Goal: Transaction & Acquisition: Purchase product/service

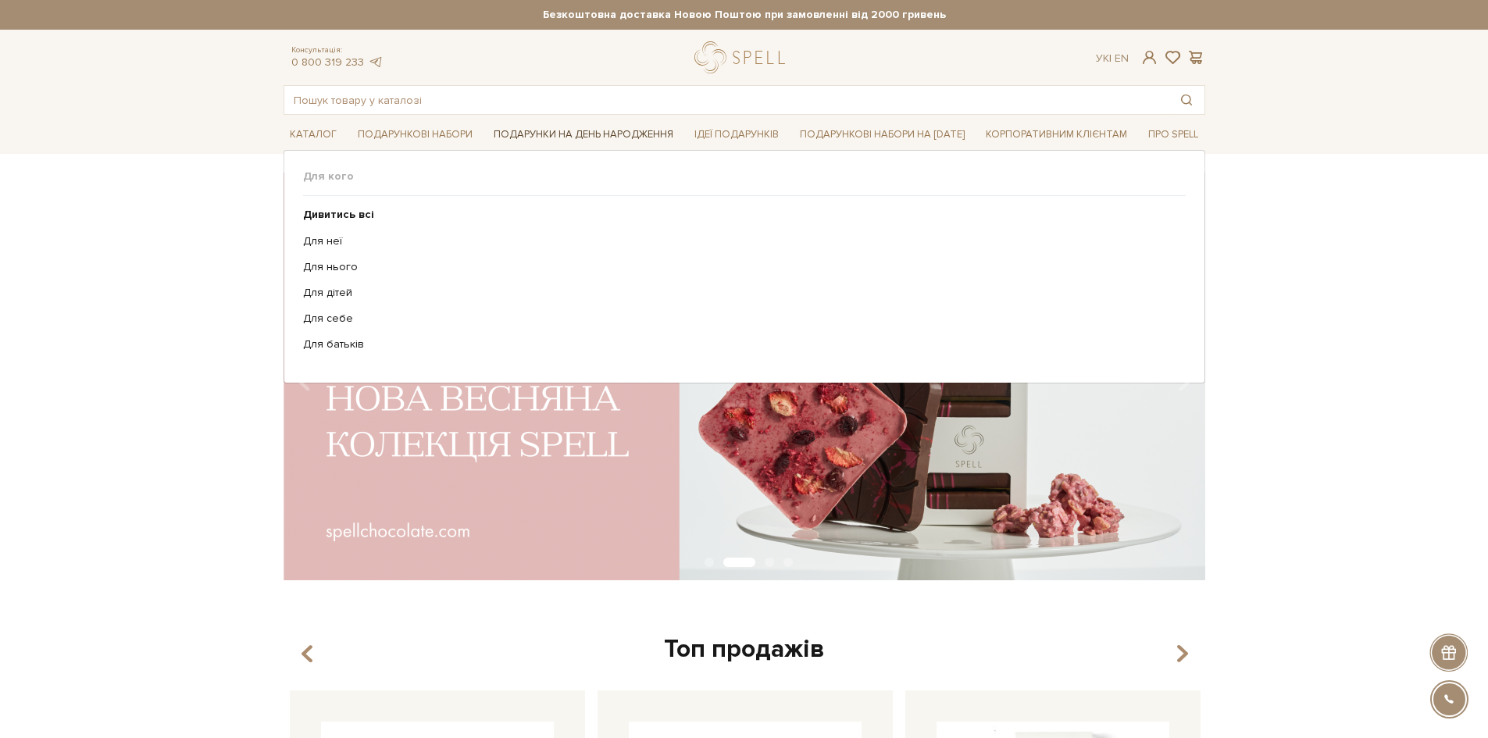
click at [576, 134] on link "Подарунки на День народження" at bounding box center [583, 135] width 192 height 24
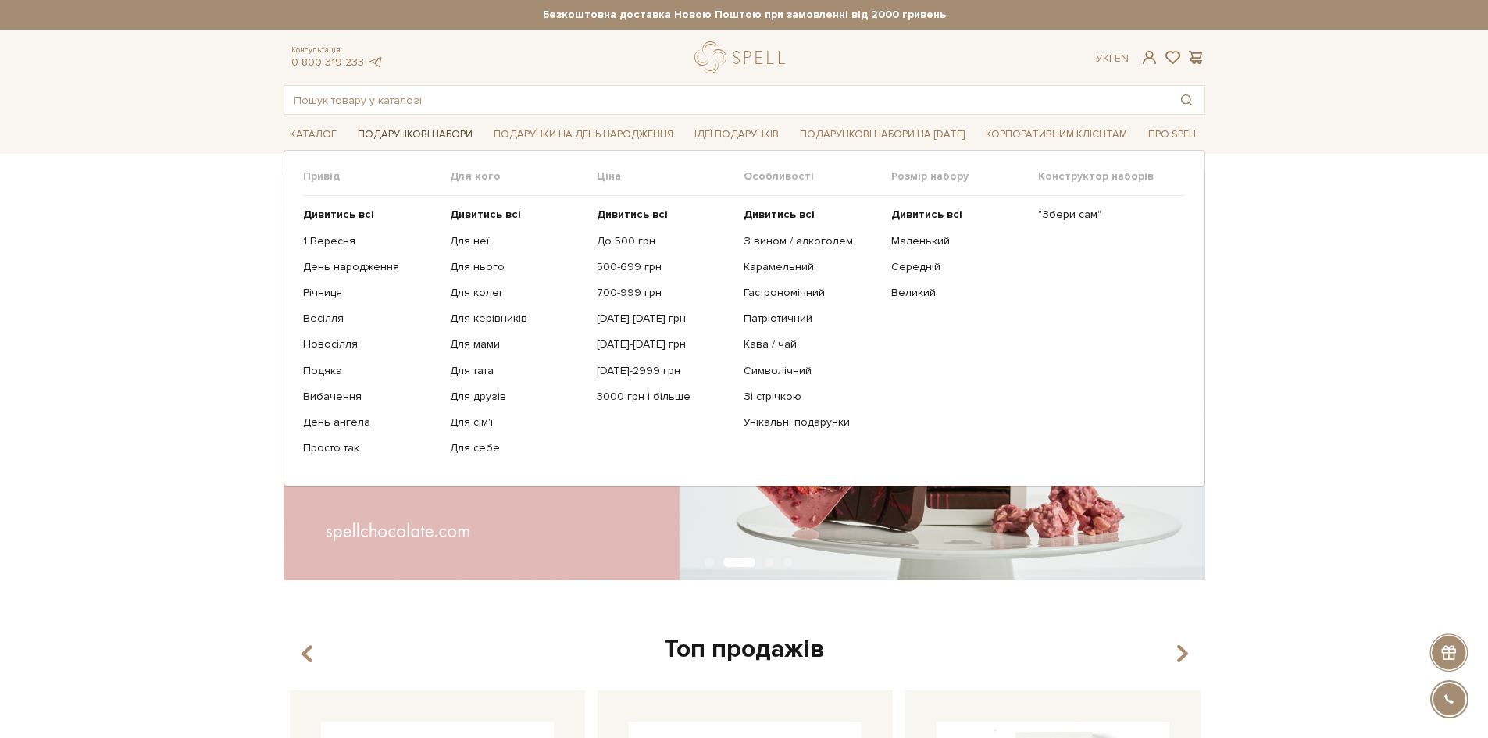
click at [405, 133] on link "Подарункові набори" at bounding box center [414, 135] width 127 height 24
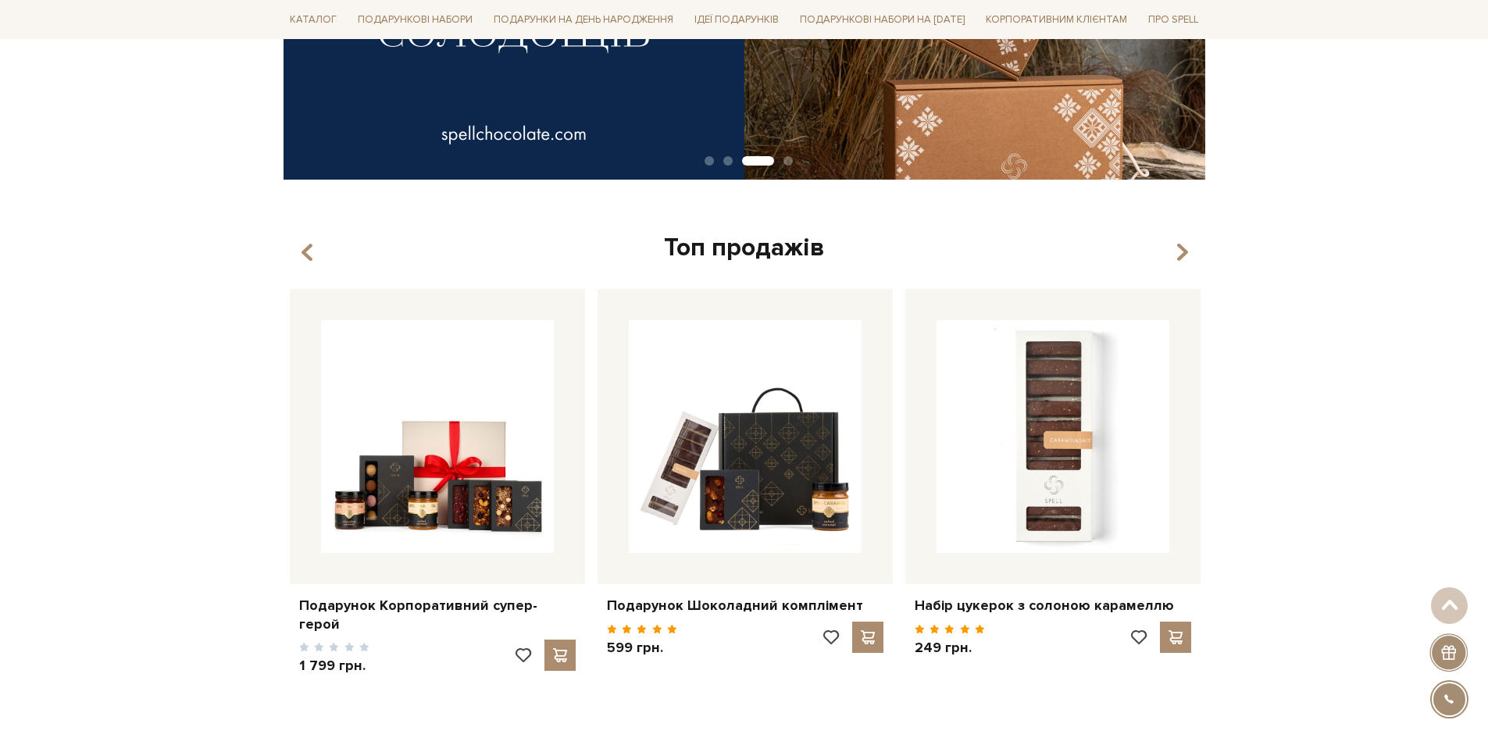
scroll to position [312, 0]
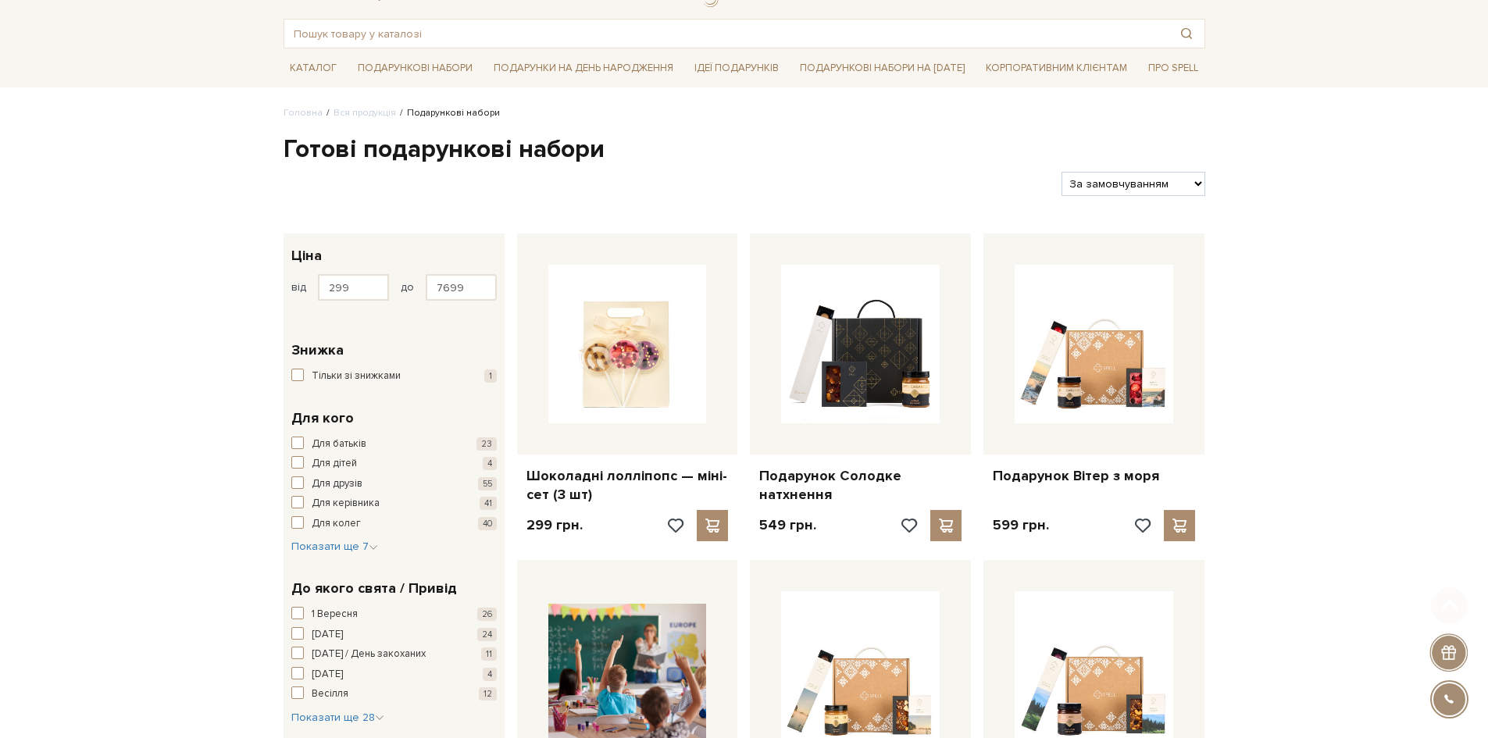
scroll to position [156, 0]
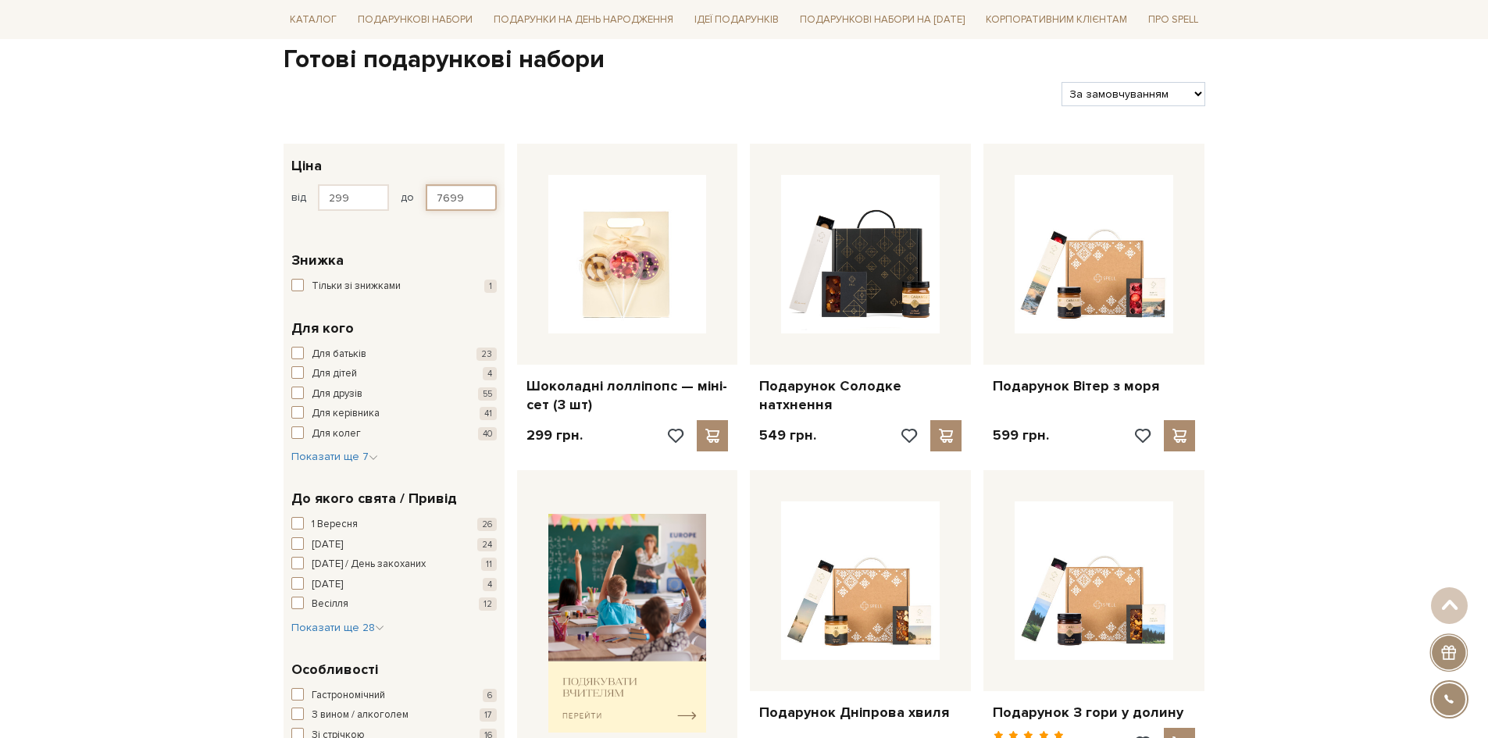
click at [470, 204] on input "7699" at bounding box center [461, 197] width 71 height 27
type input "7"
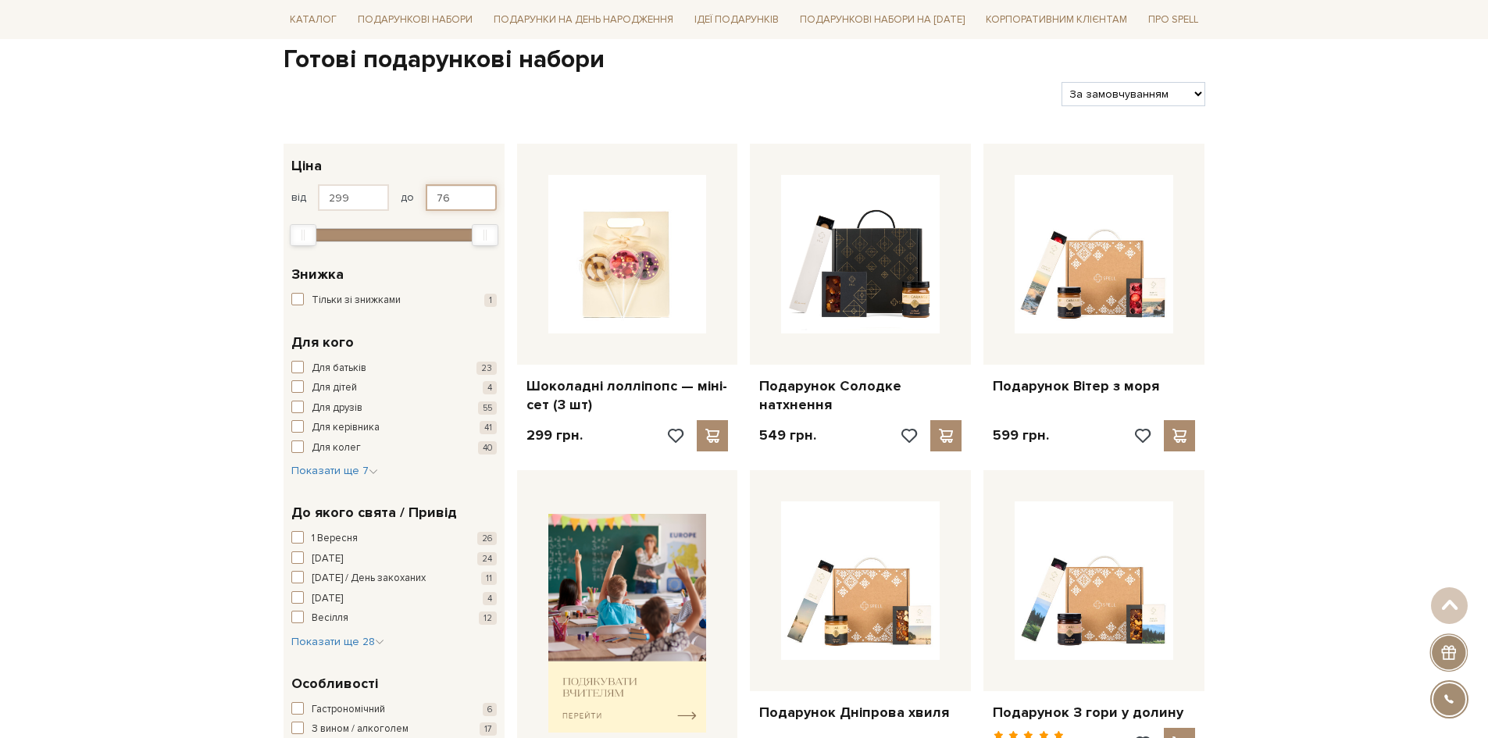
type input "7"
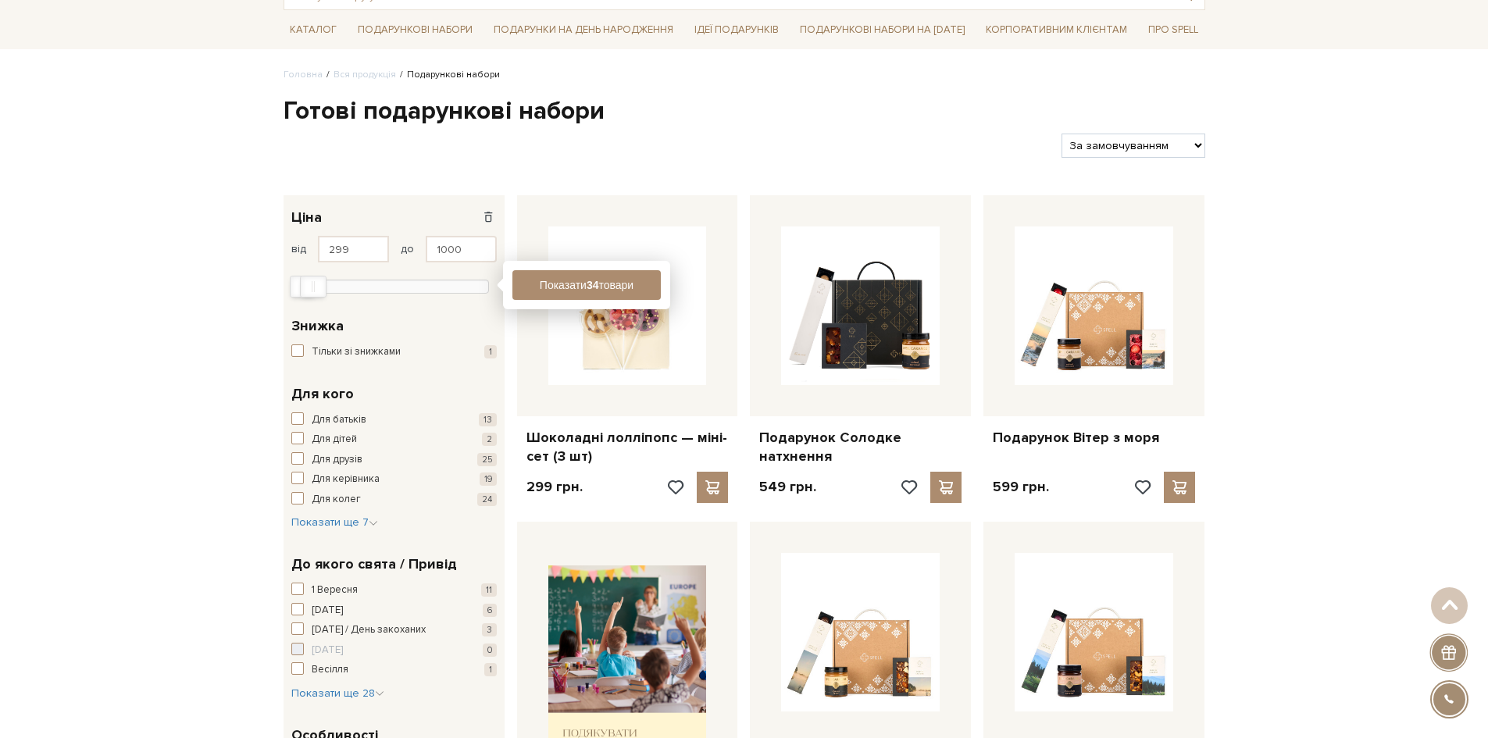
scroll to position [0, 0]
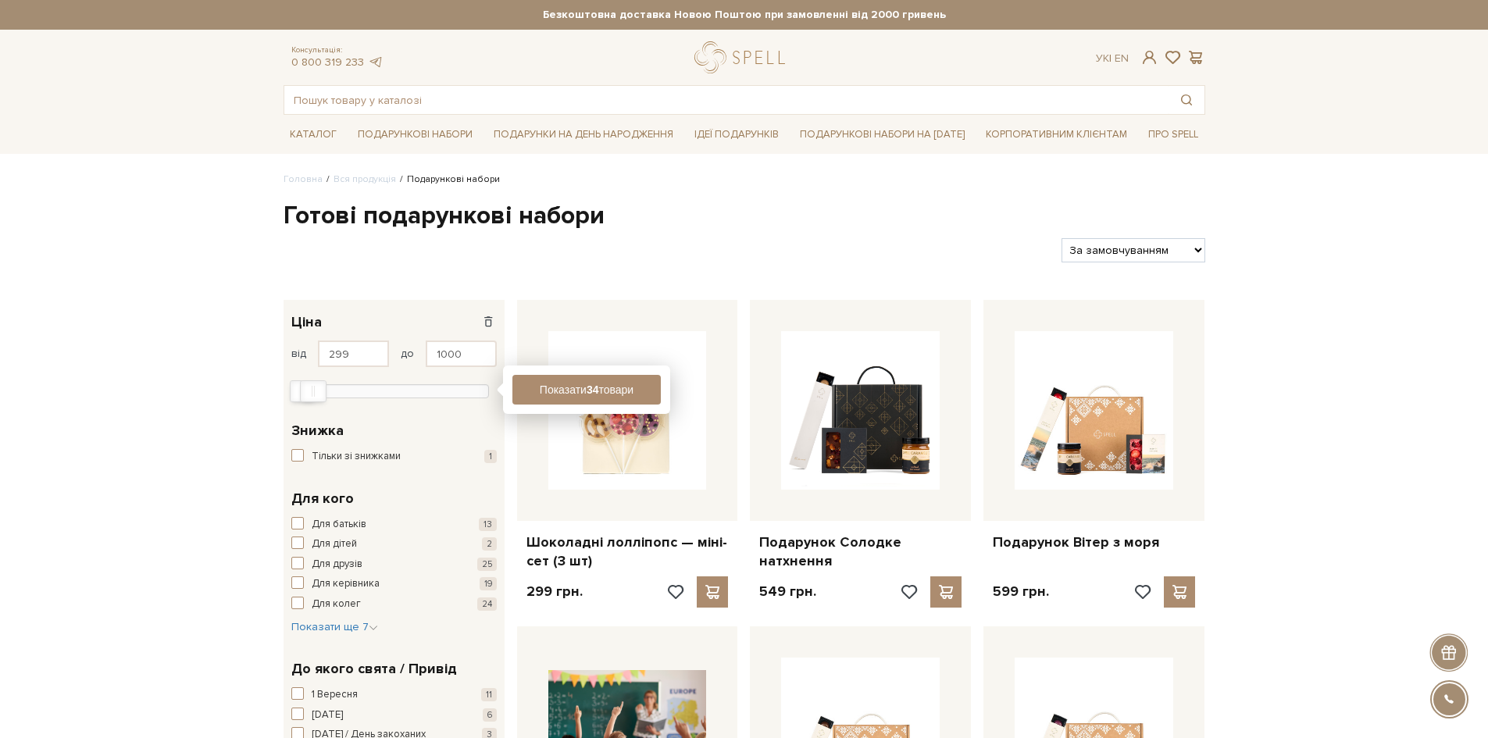
click at [296, 394] on div "Min" at bounding box center [303, 391] width 25 height 20
type input "1000"
click at [319, 396] on div "Max" at bounding box center [313, 391] width 25 height 20
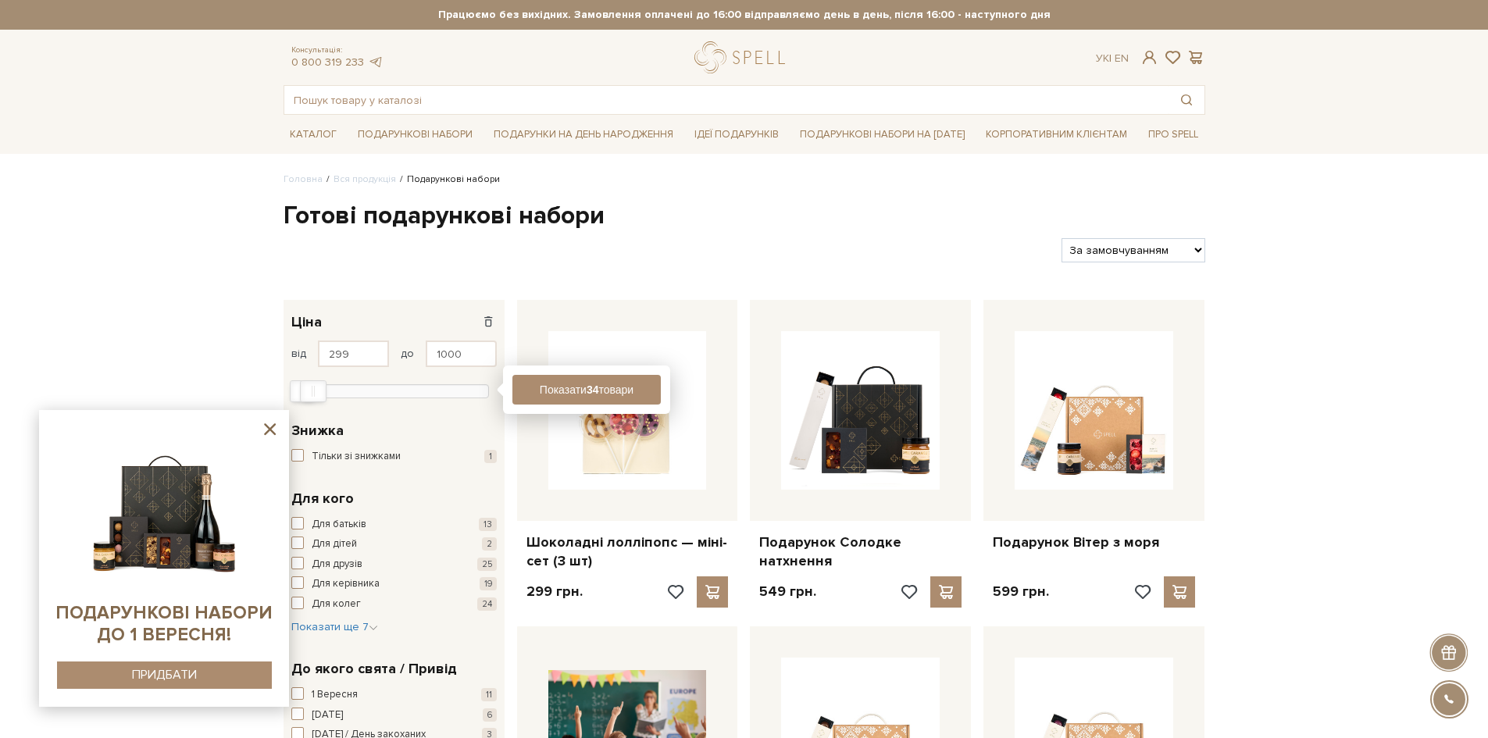
click at [269, 422] on icon at bounding box center [270, 429] width 20 height 20
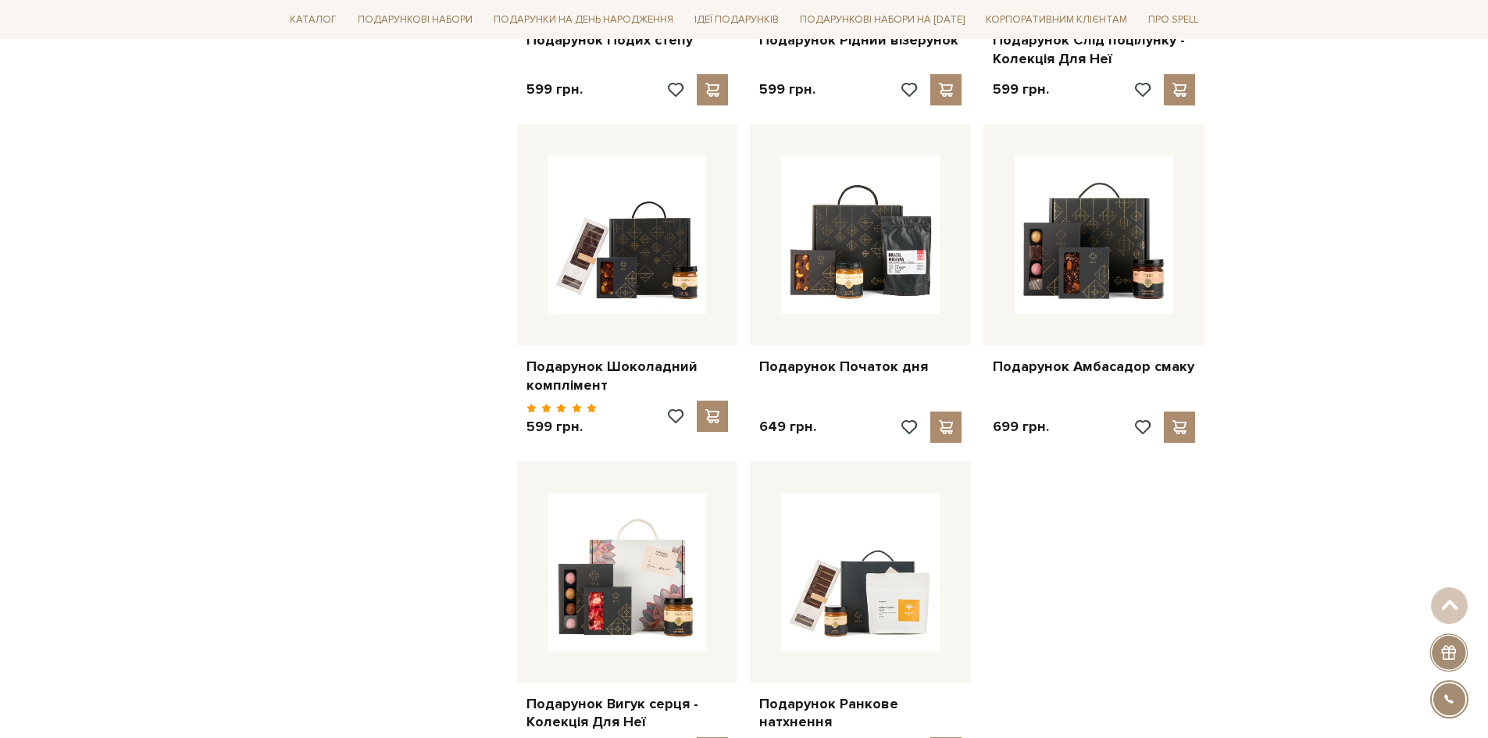
scroll to position [1718, 0]
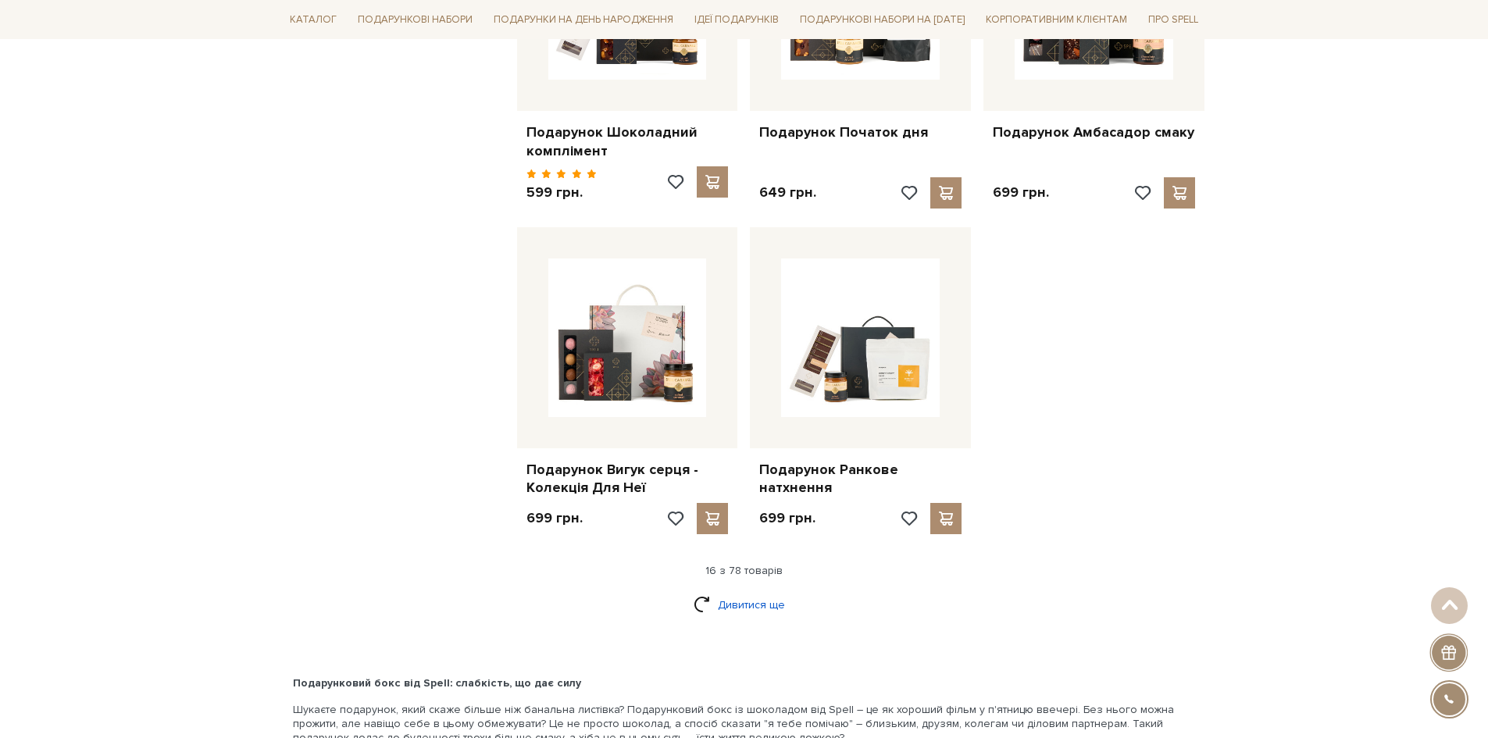
click at [753, 591] on link "Дивитися ще" at bounding box center [744, 604] width 102 height 27
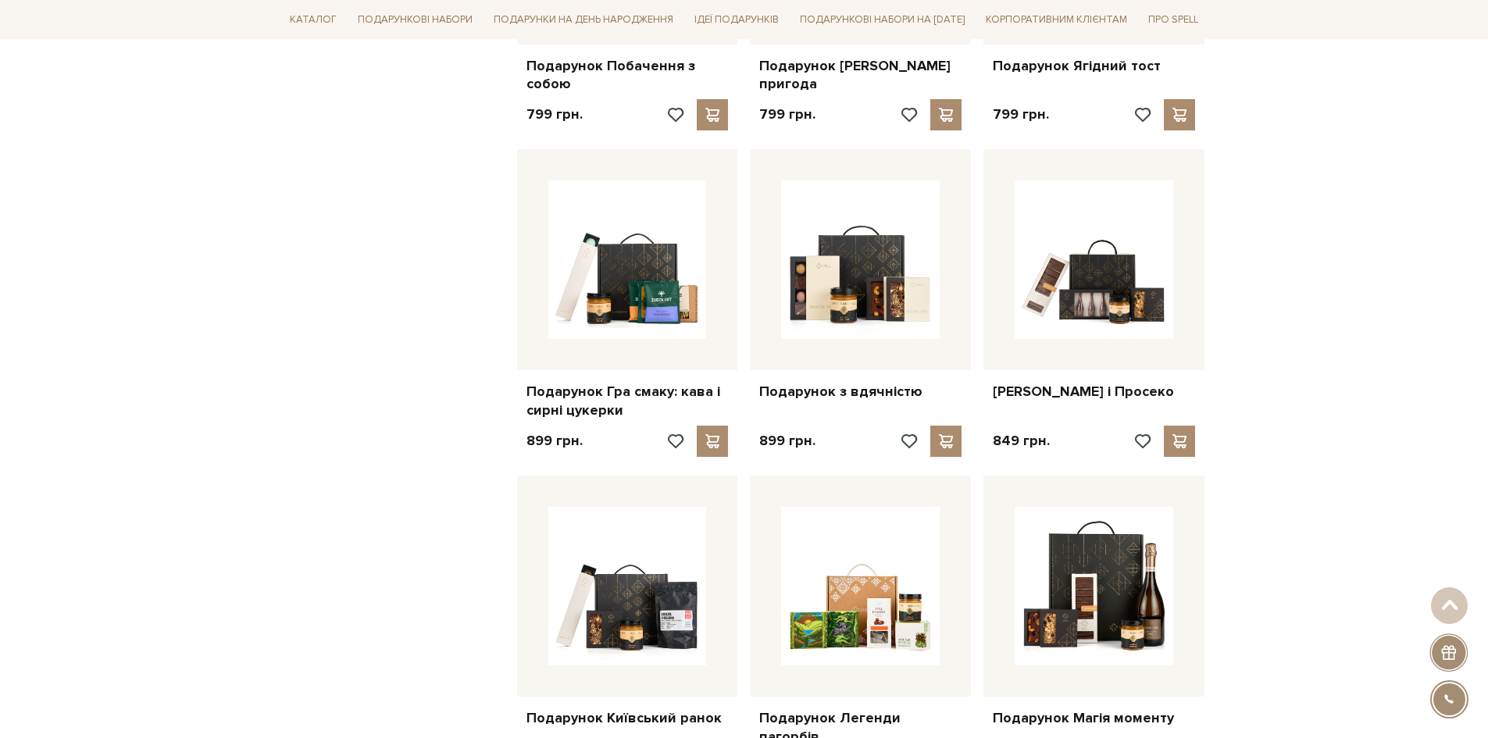
scroll to position [3046, 0]
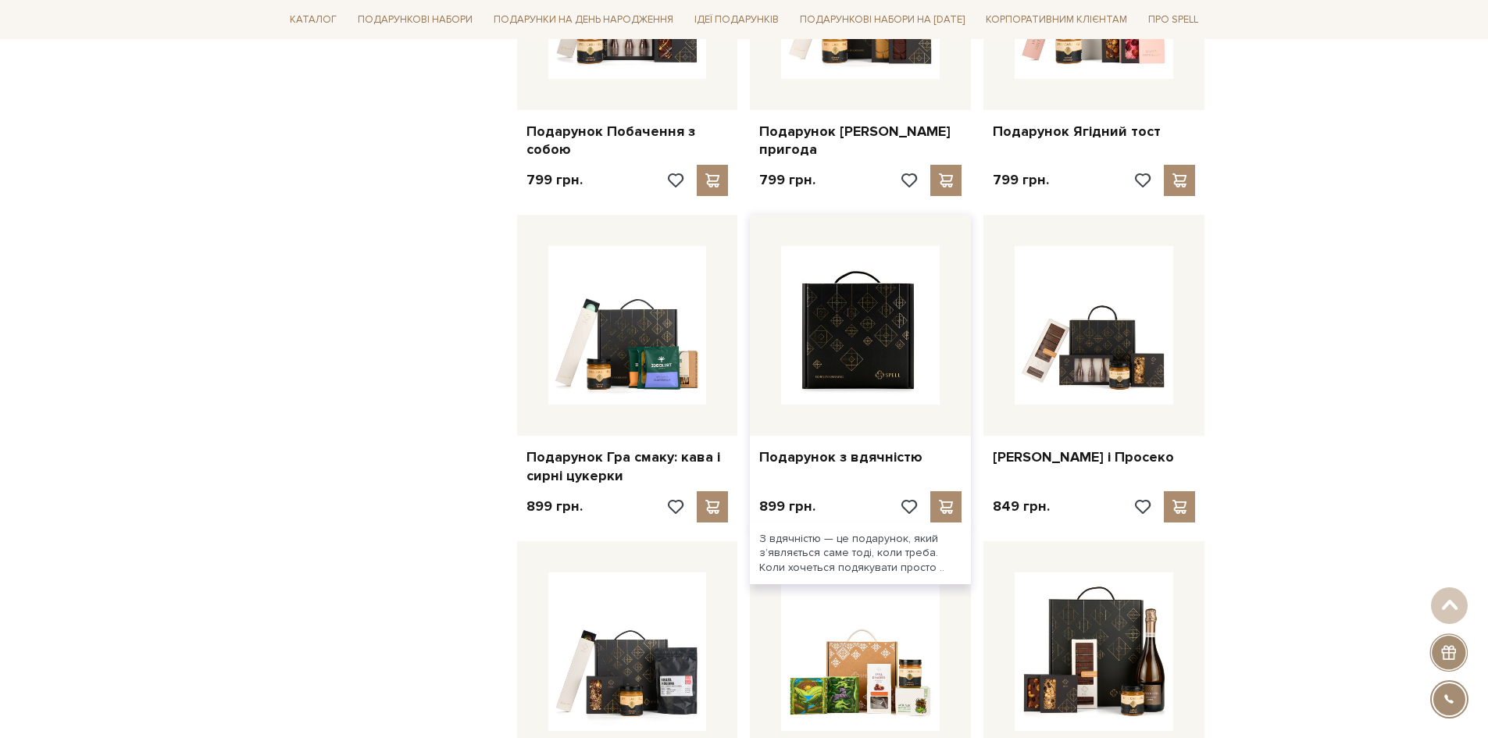
click at [861, 346] on img at bounding box center [860, 325] width 159 height 159
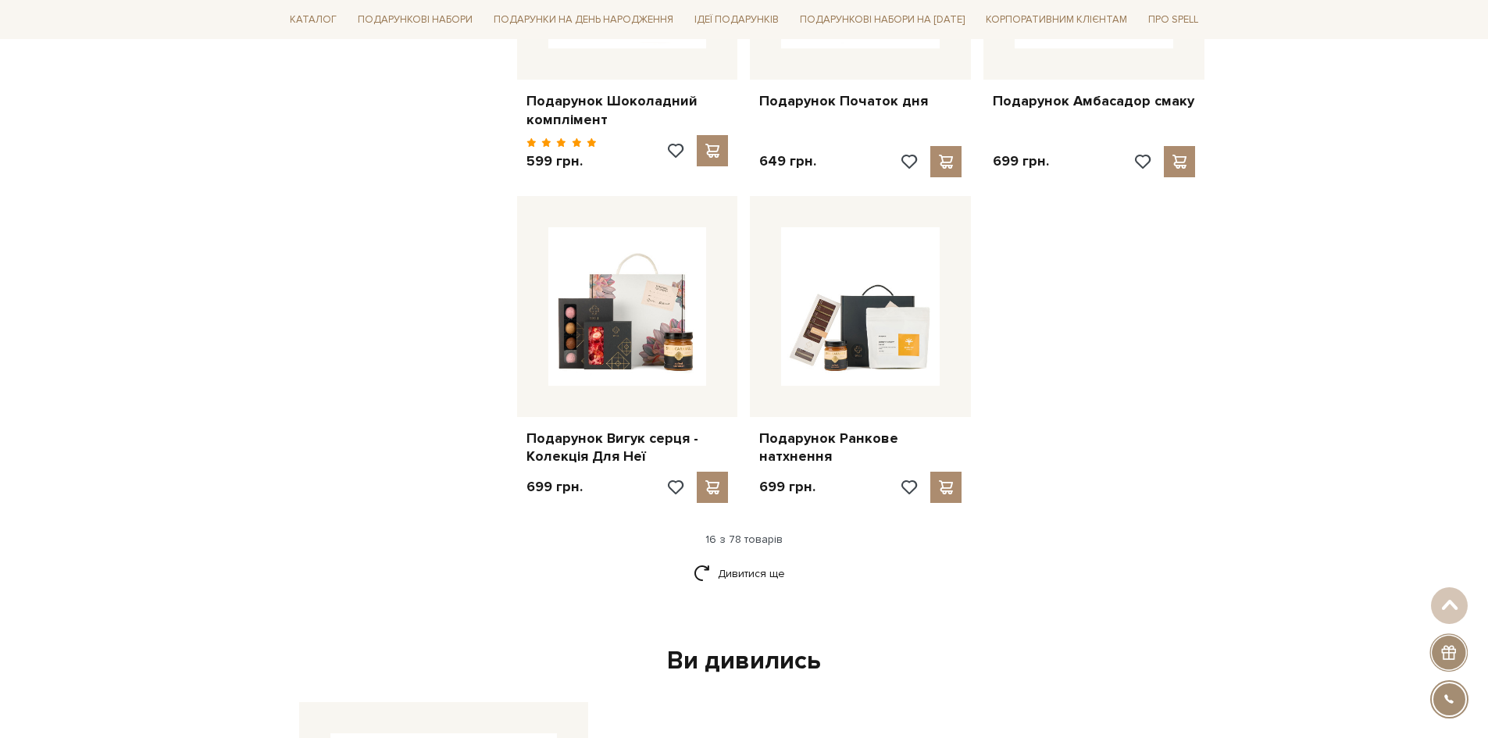
scroll to position [1789, 0]
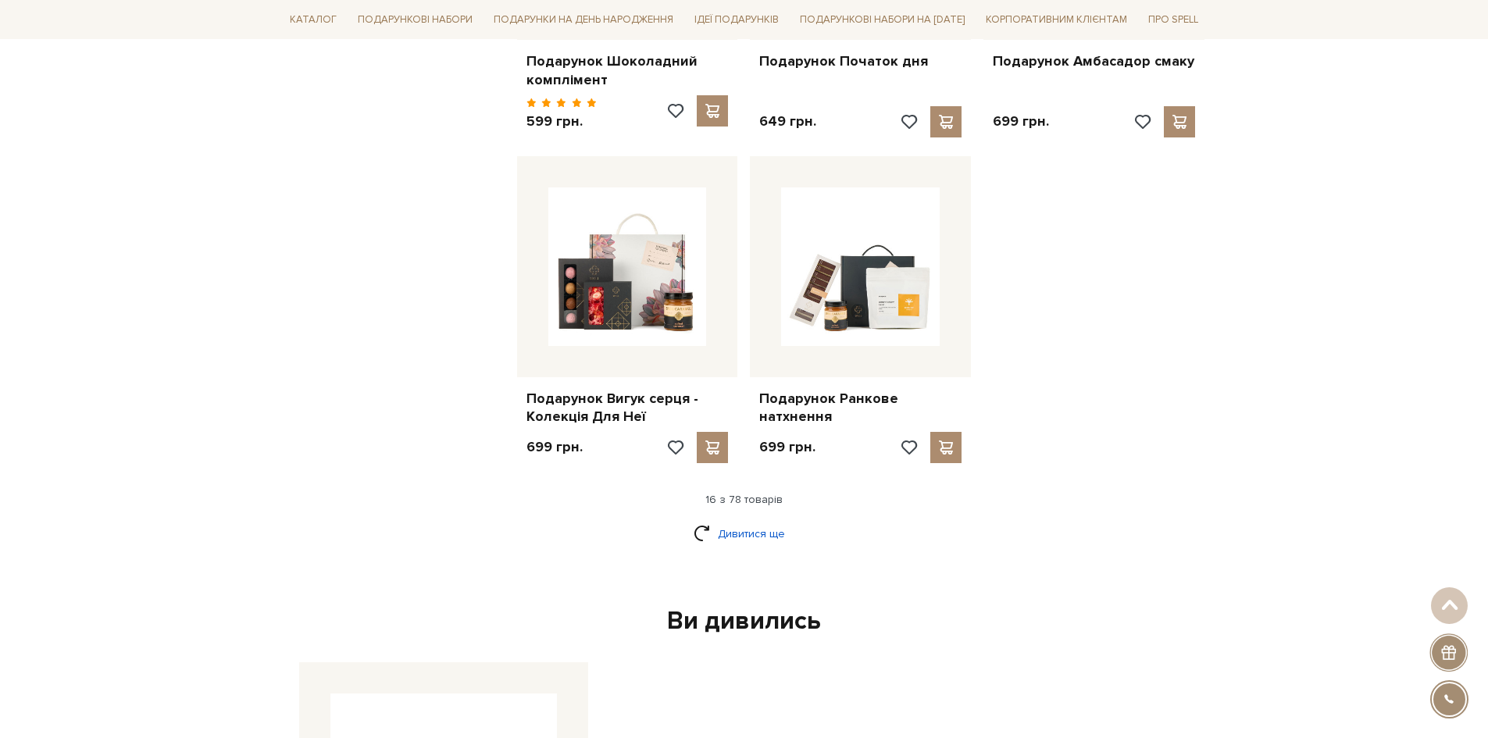
click at [743, 526] on link "Дивитися ще" at bounding box center [744, 533] width 102 height 27
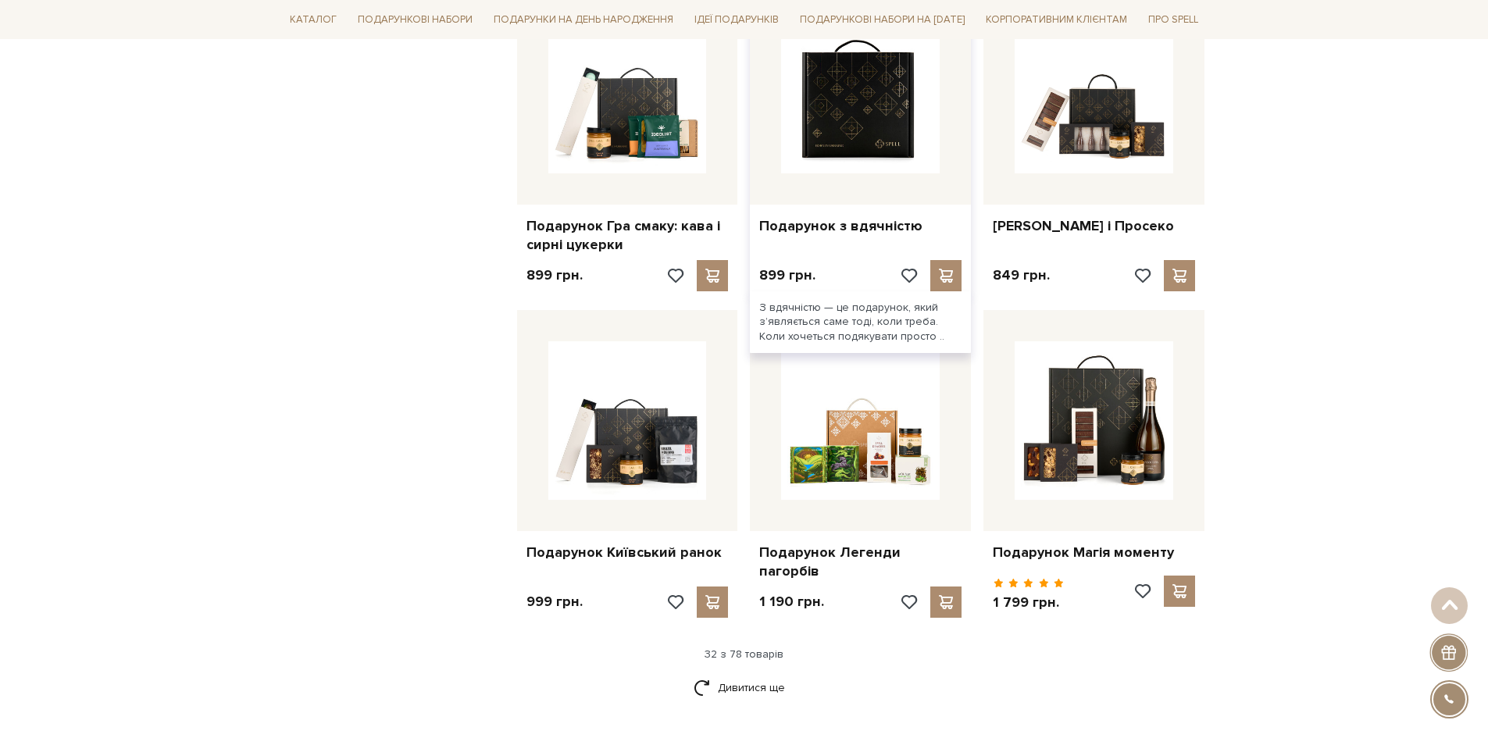
scroll to position [3507, 0]
